Goal: Task Accomplishment & Management: Manage account settings

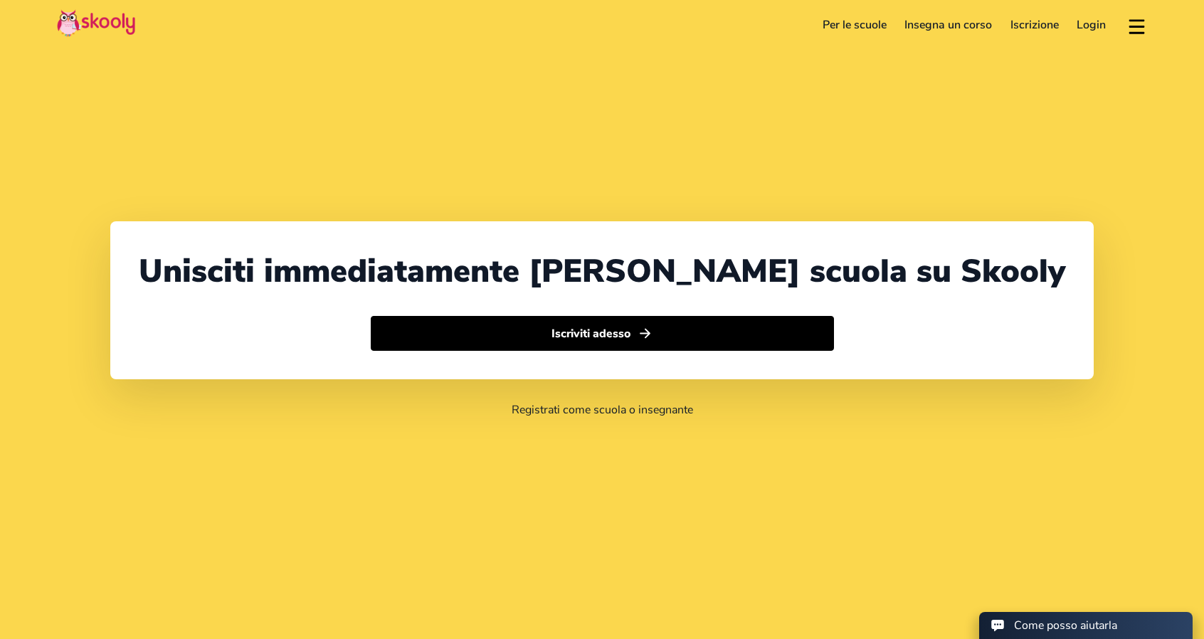
click at [68, 23] on img at bounding box center [96, 23] width 78 height 28
click at [80, 22] on img at bounding box center [96, 23] width 78 height 28
select select "39"
select select "[GEOGRAPHIC_DATA]"
select select "Europe/[GEOGRAPHIC_DATA]"
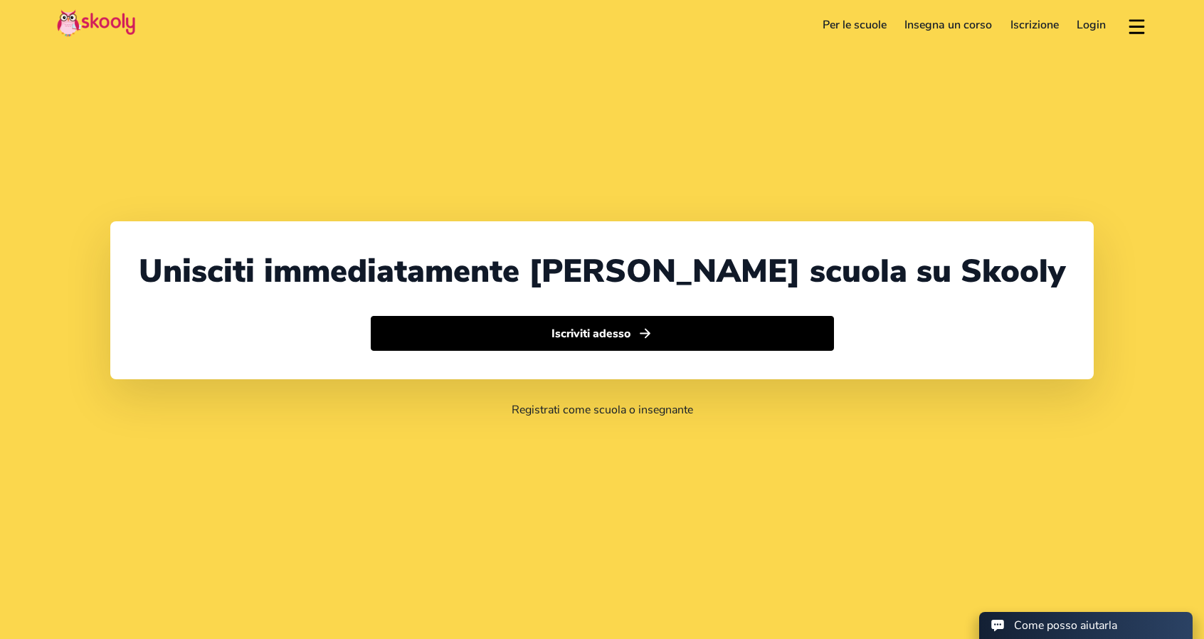
click at [1086, 26] on link "Login" at bounding box center [1092, 25] width 48 height 23
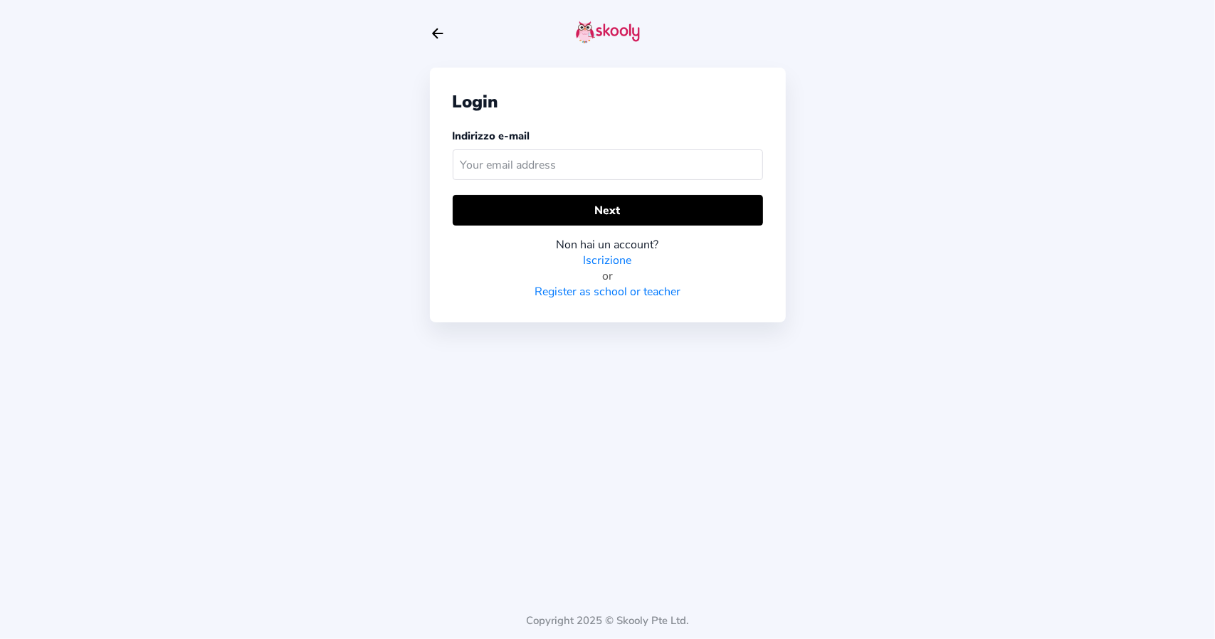
click at [696, 172] on input "text" at bounding box center [608, 164] width 310 height 31
type input "elia-antonuccio@libero.it"
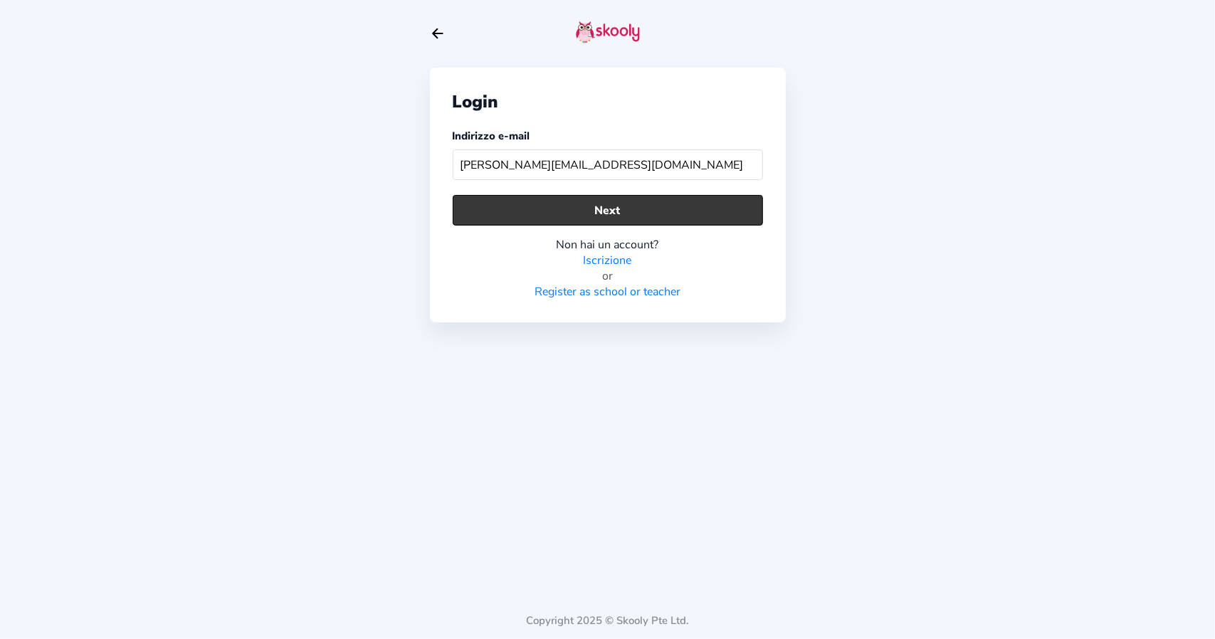
click at [623, 210] on button "Next" at bounding box center [608, 210] width 310 height 31
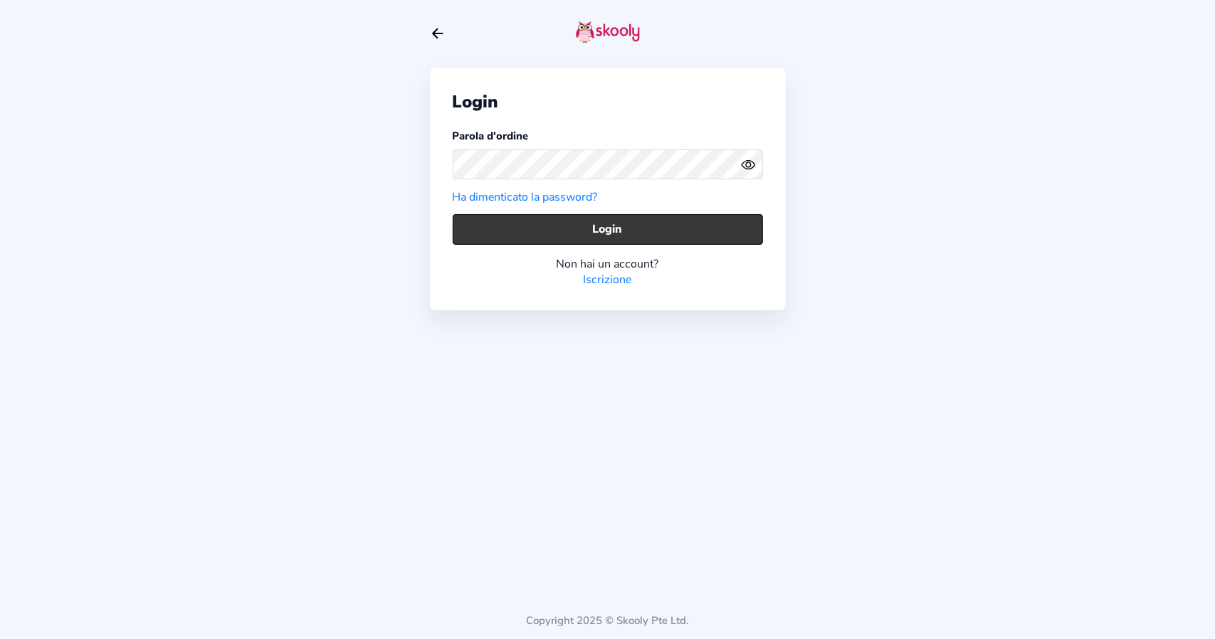
click at [618, 245] on div "Non hai un account? Iscrizione" at bounding box center [608, 266] width 310 height 43
click at [618, 230] on button "Login" at bounding box center [608, 229] width 310 height 31
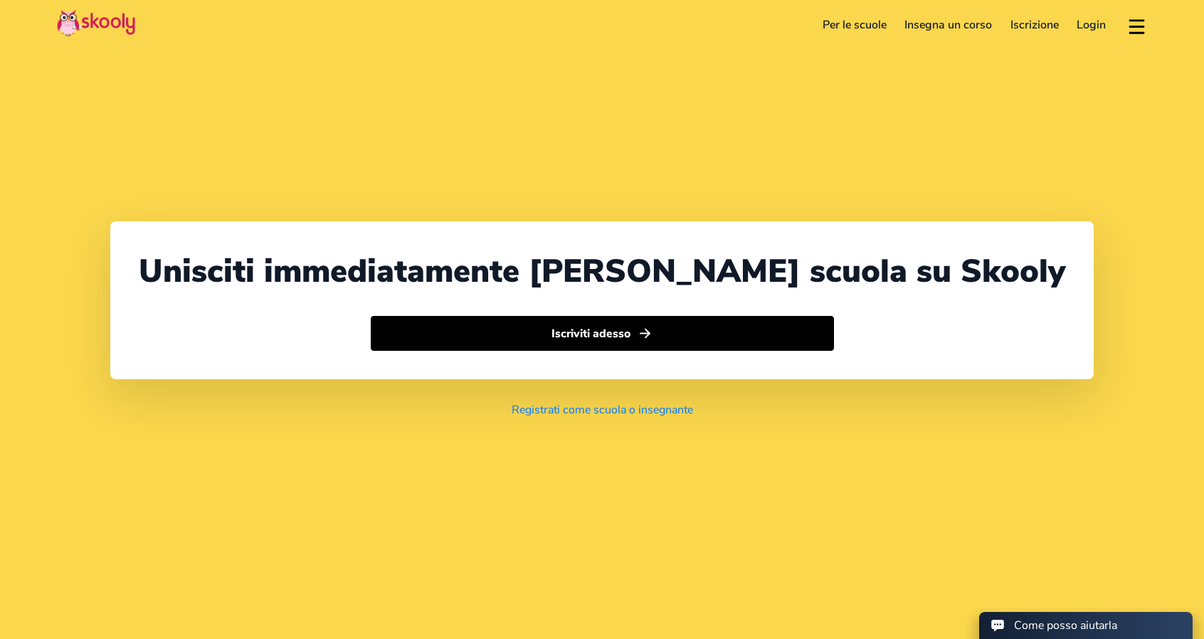
select select "39"
select select "[GEOGRAPHIC_DATA]"
select select "Europe/[GEOGRAPHIC_DATA]"
click at [1086, 25] on link "Login" at bounding box center [1092, 25] width 48 height 23
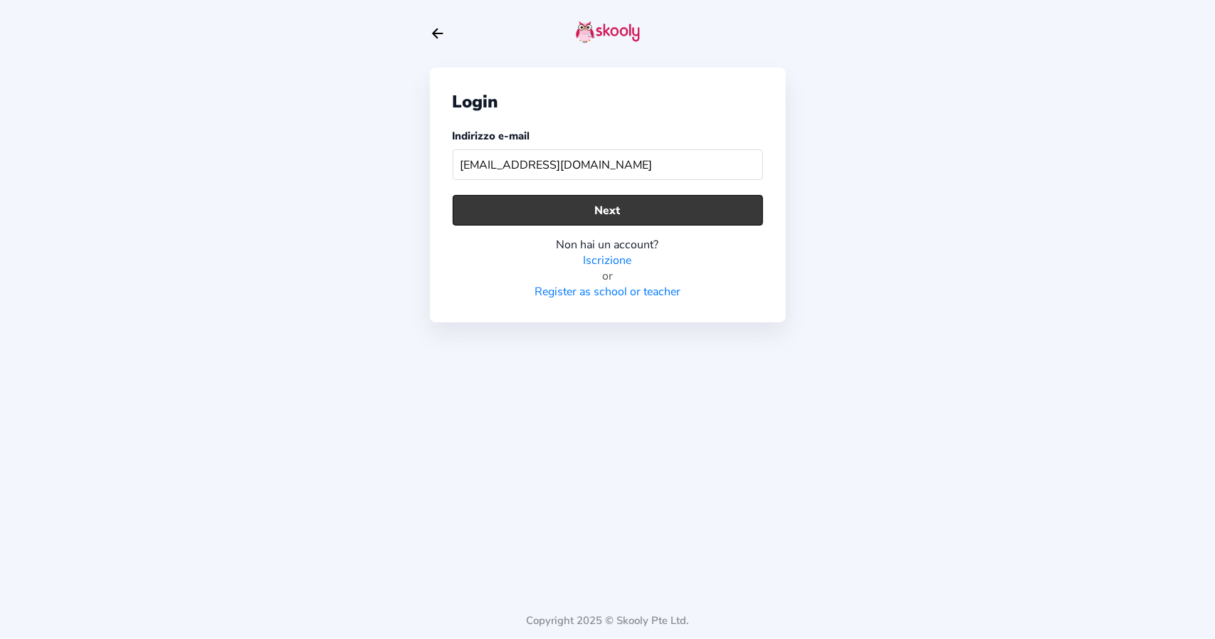
type input "[EMAIL_ADDRESS][DOMAIN_NAME]"
click at [657, 210] on button "Next" at bounding box center [608, 210] width 310 height 31
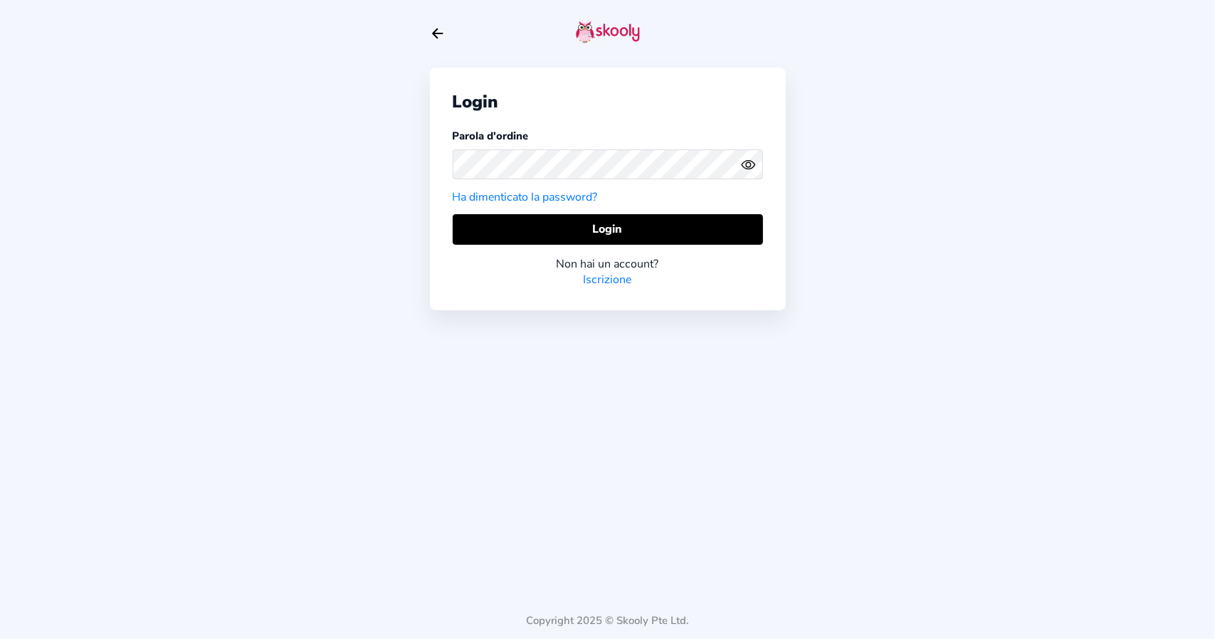
click at [572, 142] on div "Parola d'ordine Ha dimenticato la password?" at bounding box center [608, 166] width 310 height 77
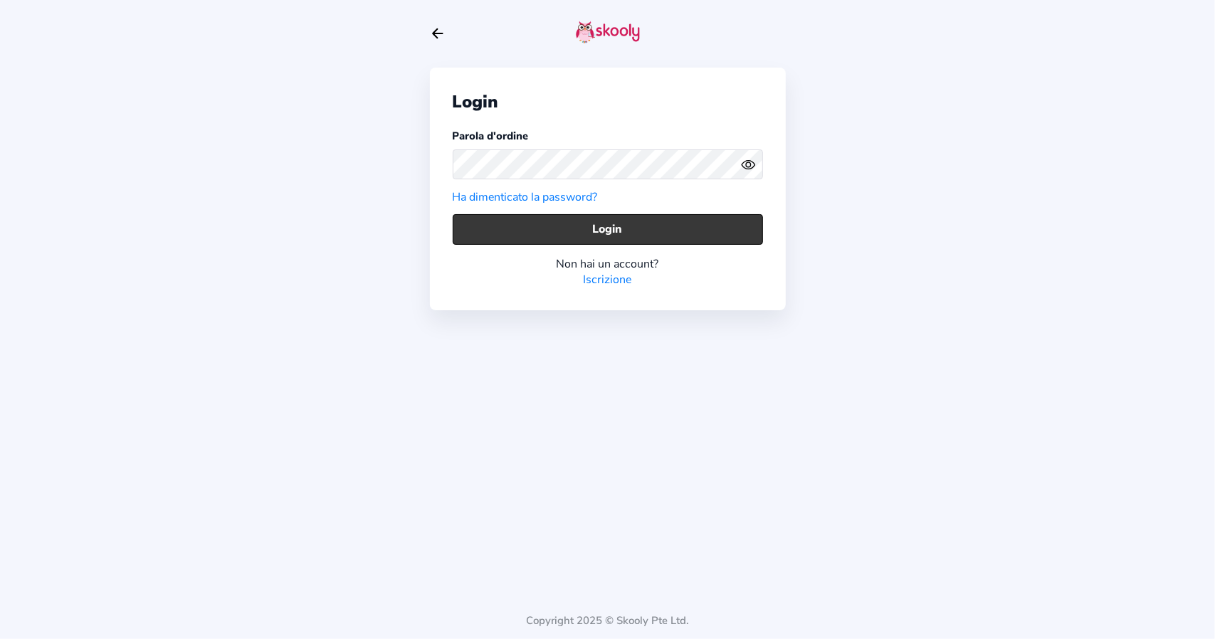
click at [485, 225] on button "Login" at bounding box center [608, 229] width 310 height 31
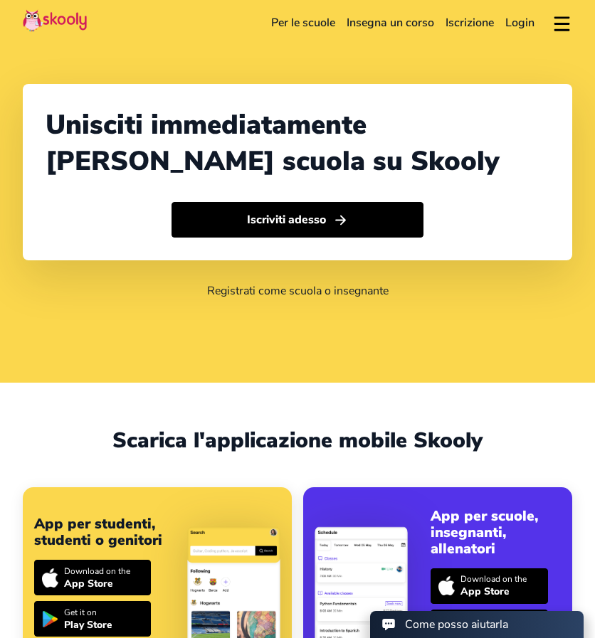
select select "39"
select select "[GEOGRAPHIC_DATA]"
select select "Europe/[GEOGRAPHIC_DATA]"
click at [512, 21] on link "Login" at bounding box center [520, 22] width 41 height 23
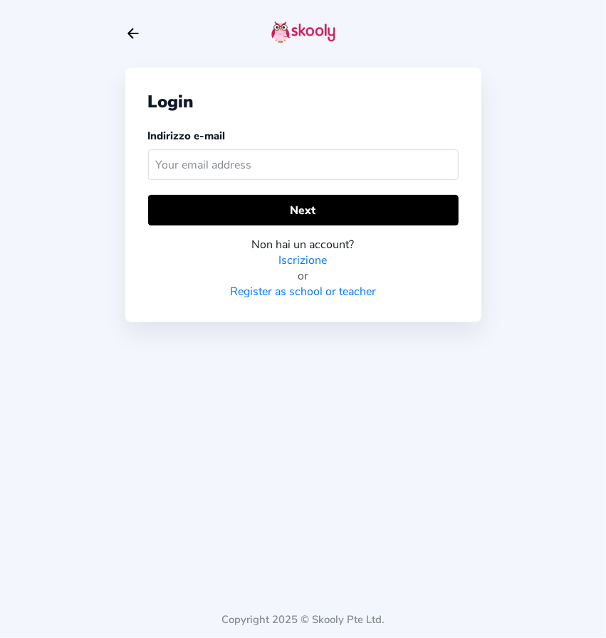
click at [209, 169] on input "text" at bounding box center [303, 164] width 310 height 31
type input "elia-antonuccio@libero.it"
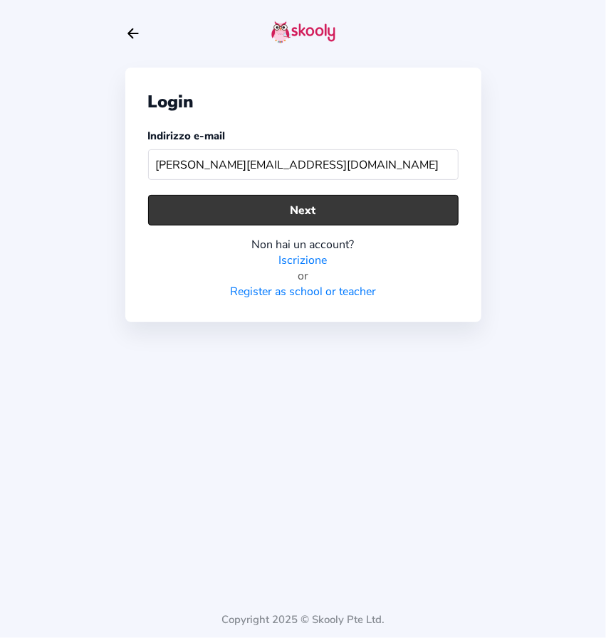
click at [265, 206] on button "Next" at bounding box center [303, 210] width 310 height 31
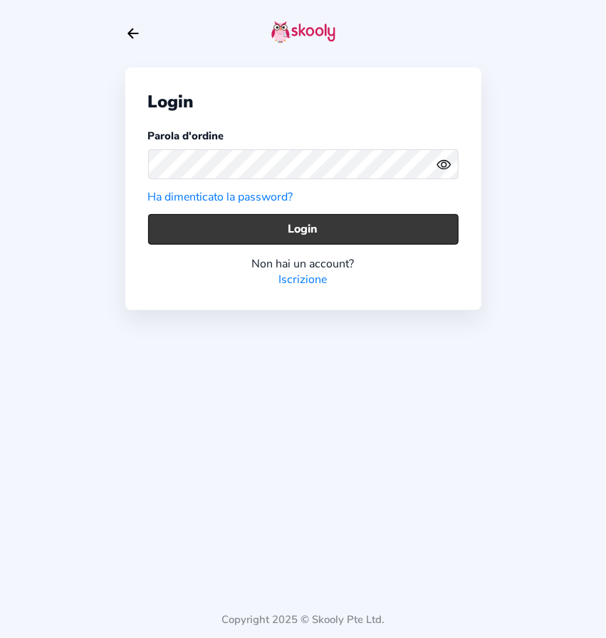
click at [334, 227] on button "Login" at bounding box center [303, 229] width 310 height 31
